Goal: Transaction & Acquisition: Purchase product/service

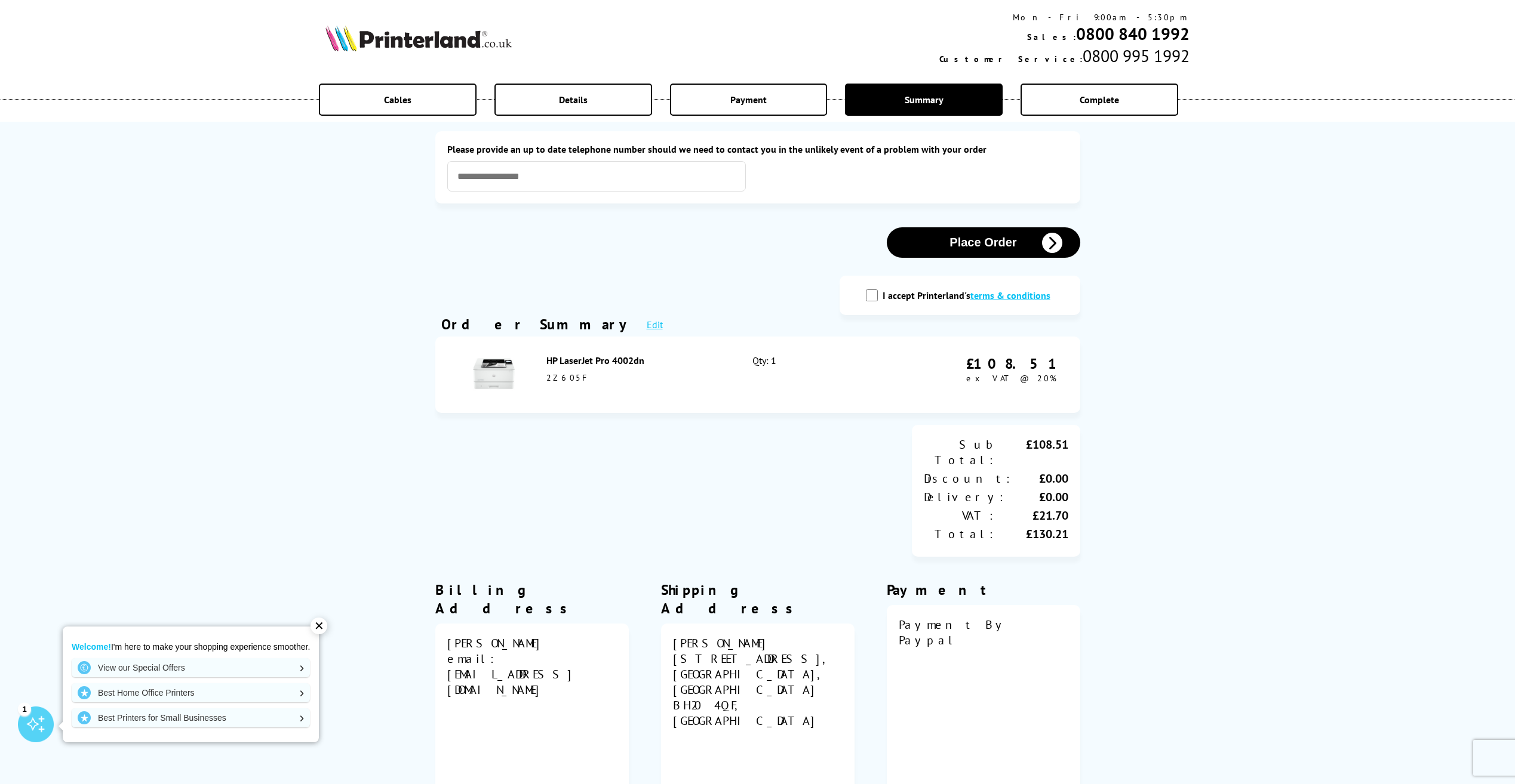
click at [874, 299] on input "I accept Printerland's terms & conditions" at bounding box center [872, 295] width 12 height 12
checkbox input "true"
click at [501, 171] on input "text" at bounding box center [596, 176] width 299 height 31
type input "**********"
click at [1055, 246] on icon "button" at bounding box center [1052, 243] width 20 height 20
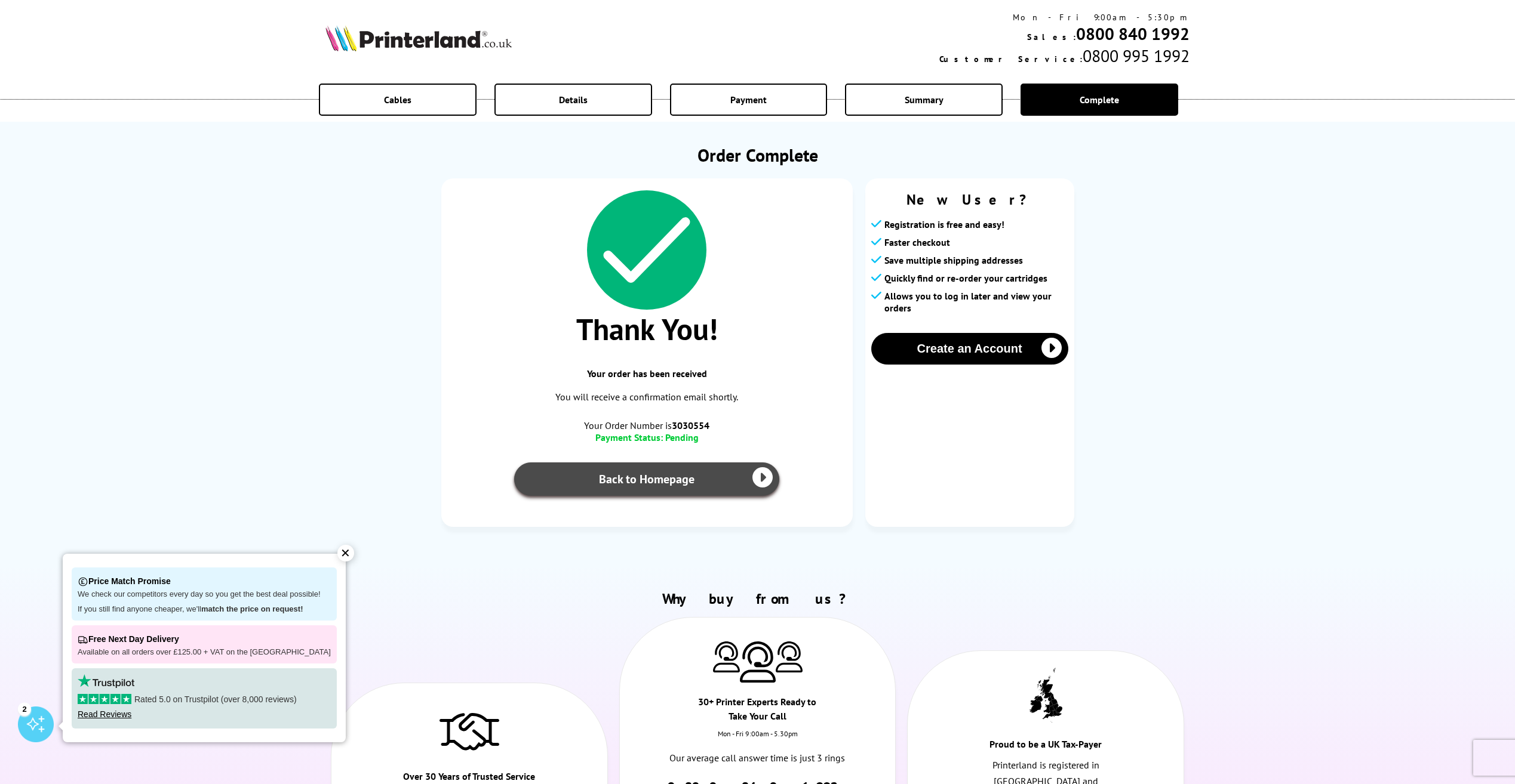
click at [673, 480] on link "Back to Homepage" at bounding box center [647, 479] width 265 height 34
